Goal: Task Accomplishment & Management: Manage account settings

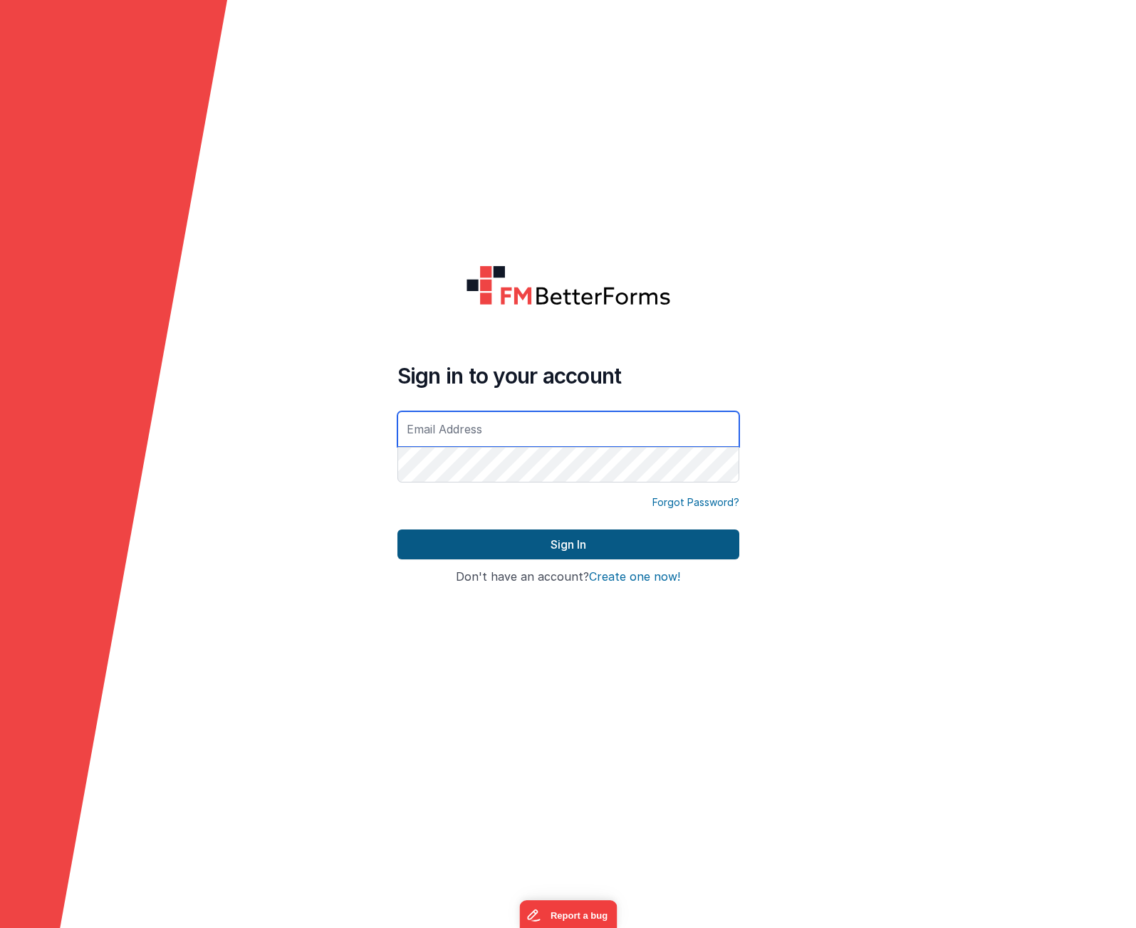
type input "[PERSON_NAME][EMAIL_ADDRESS][DOMAIN_NAME]"
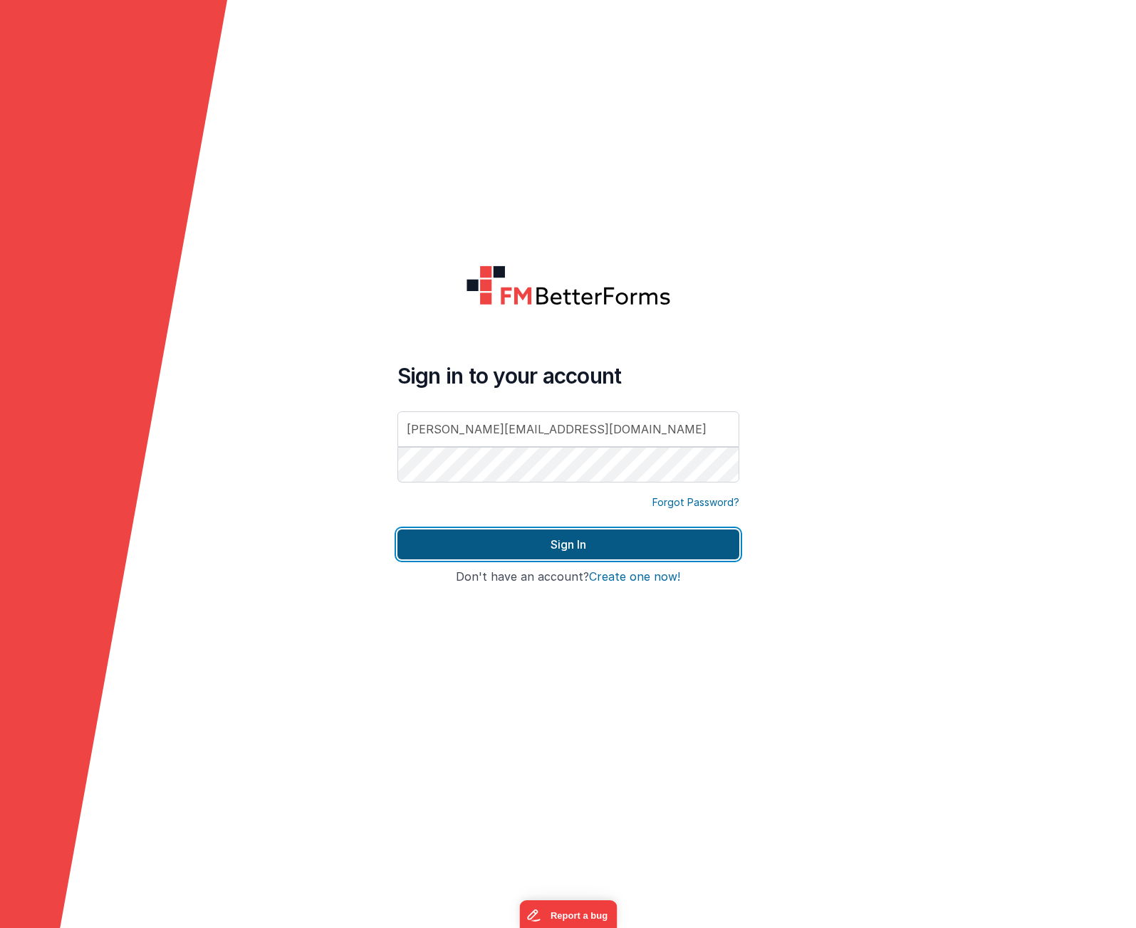
click at [474, 538] on button "Sign In" at bounding box center [568, 545] width 342 height 30
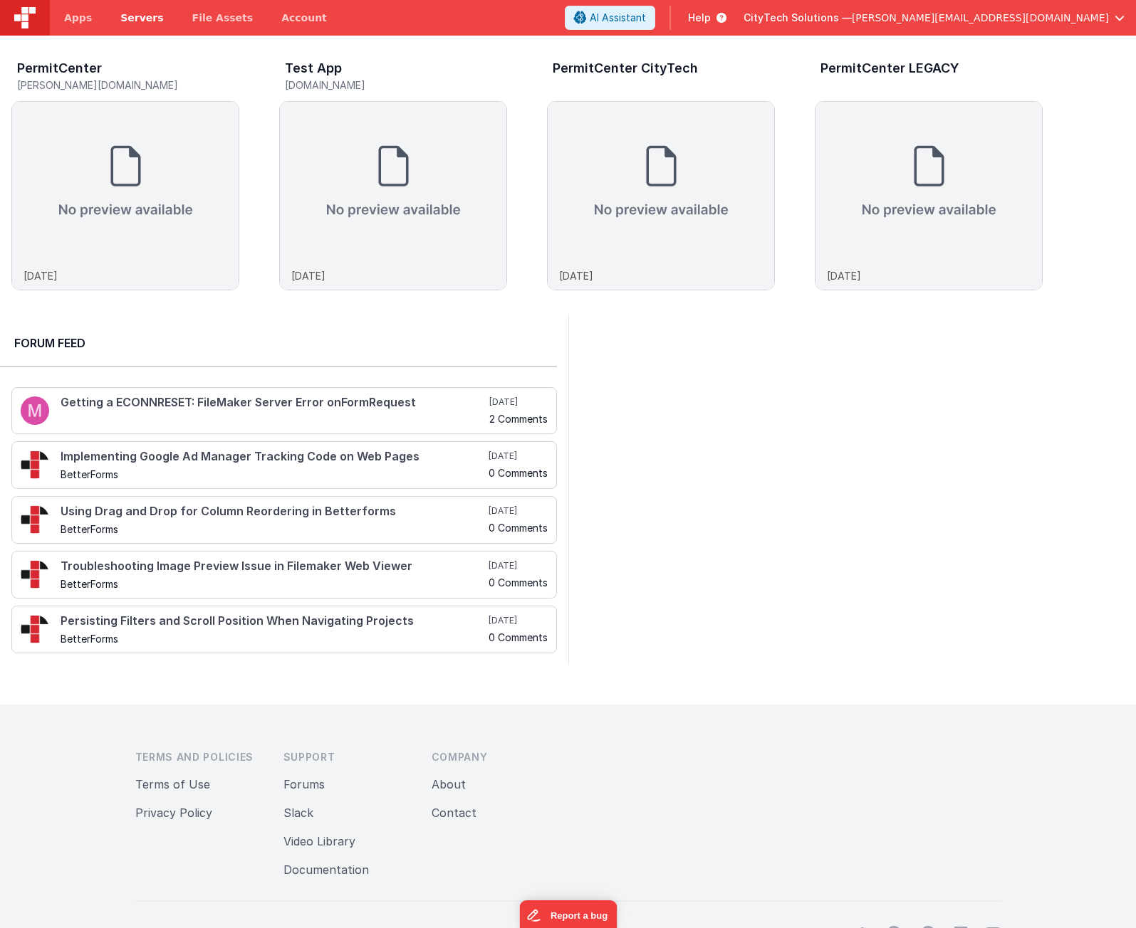
click at [125, 25] on link "Servers" at bounding box center [141, 18] width 71 height 36
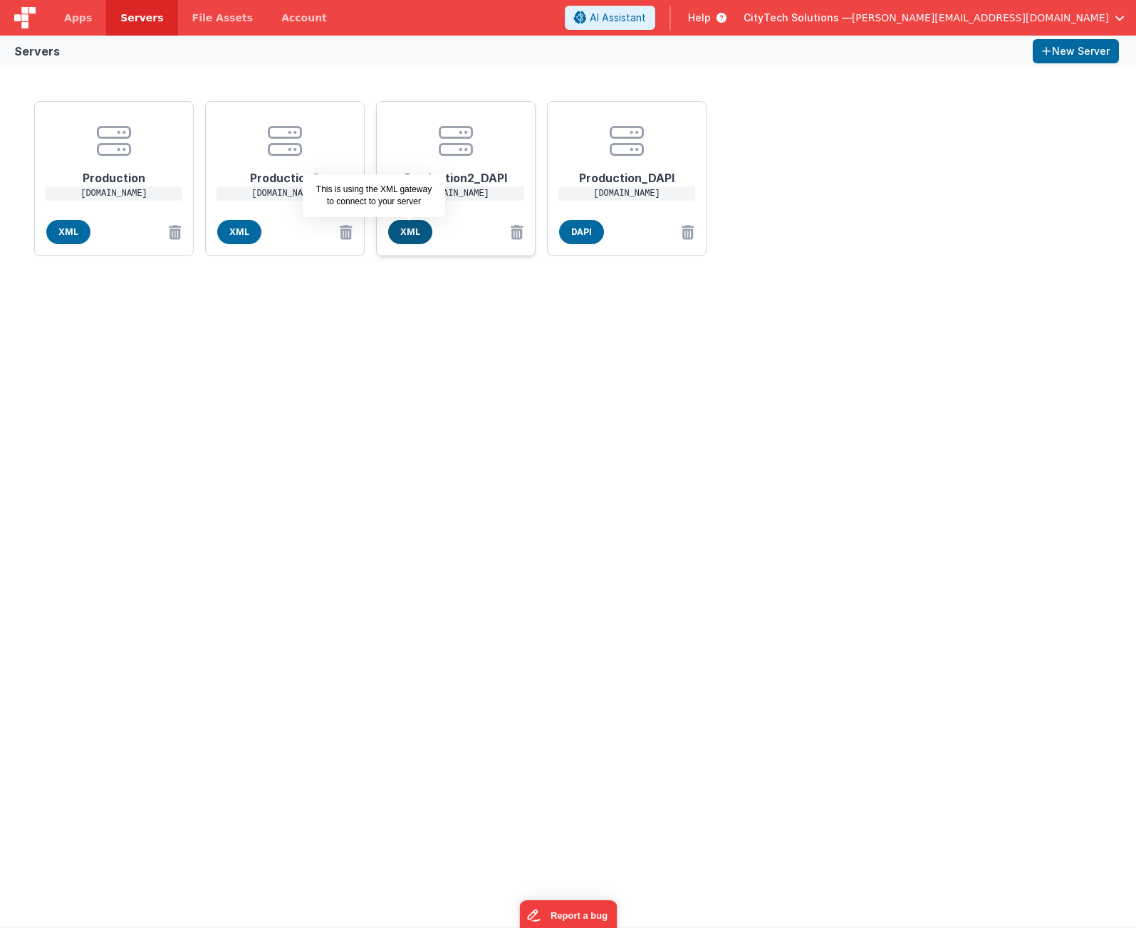
click at [408, 232] on span "XML" at bounding box center [410, 232] width 44 height 24
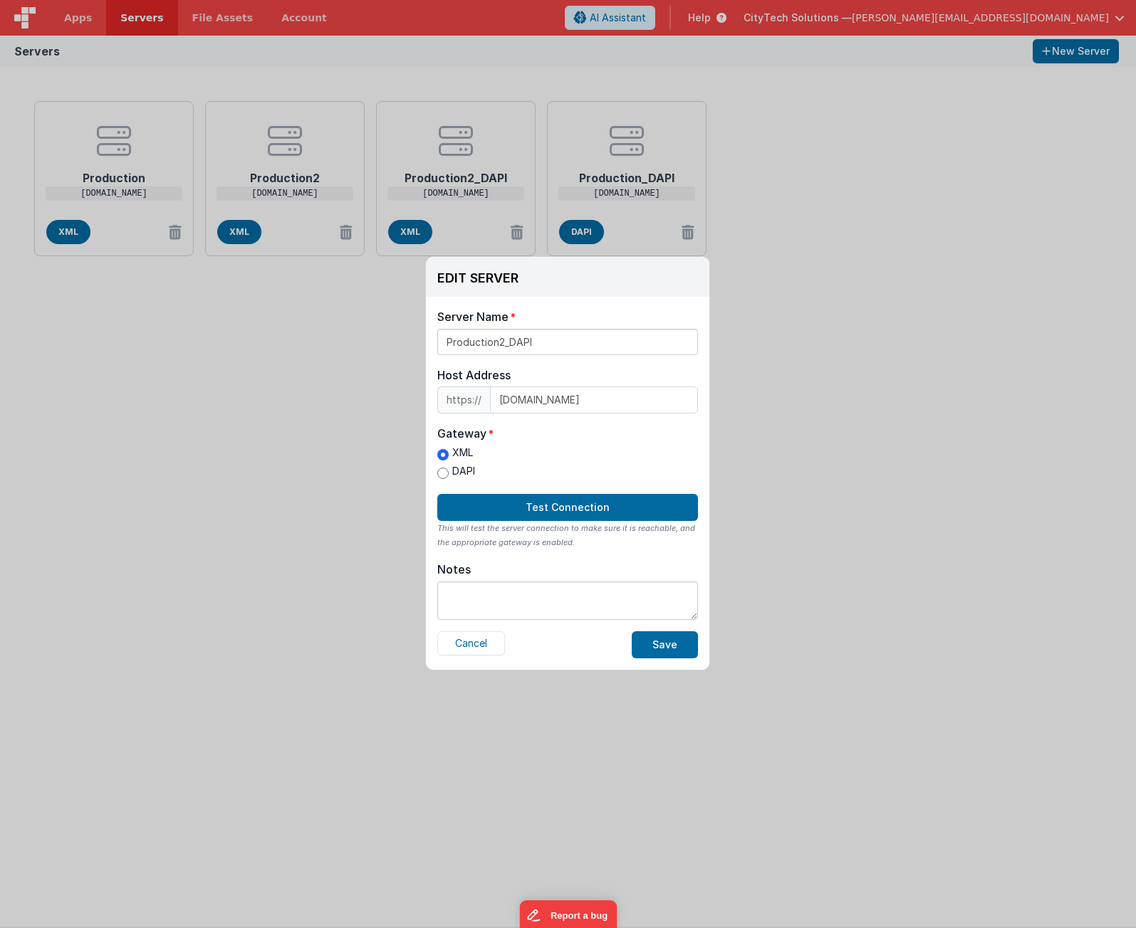
click at [463, 471] on label "DAPI" at bounding box center [456, 471] width 38 height 15
click at [449, 471] on input "DAPI" at bounding box center [442, 473] width 11 height 11
radio input "true"
click at [681, 648] on button "Save" at bounding box center [664, 644] width 66 height 27
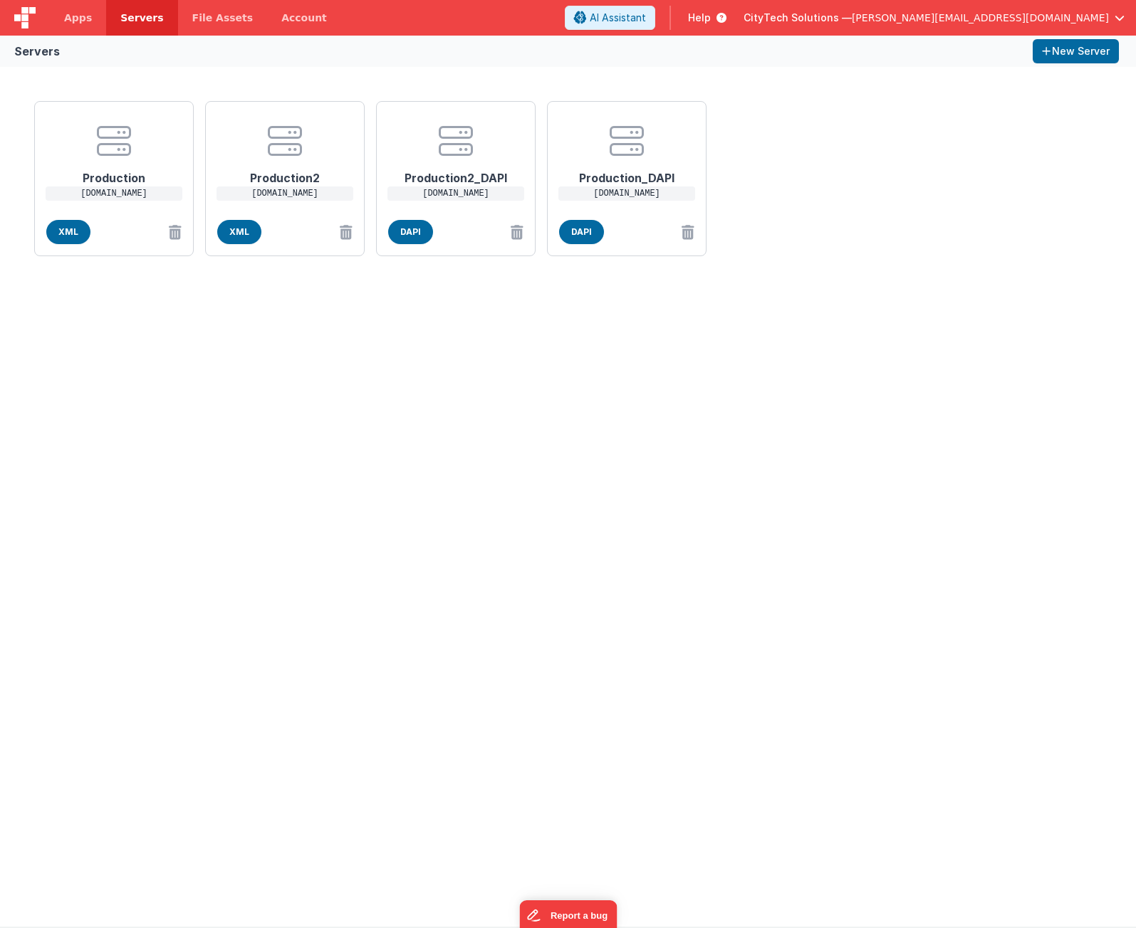
drag, startPoint x: 717, startPoint y: 552, endPoint x: 723, endPoint y: 529, distance: 24.4
click at [717, 545] on div "Production [DOMAIN_NAME] XML Production2 [DOMAIN_NAME] XML Production2_DAPI [DO…" at bounding box center [568, 497] width 1136 height 860
